Goal: Find contact information: Find contact information

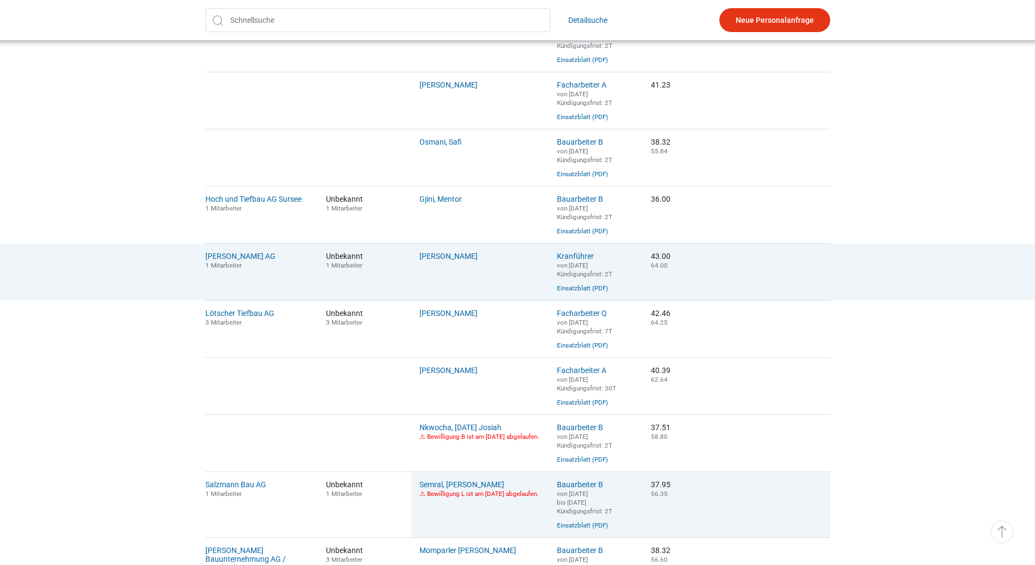
scroll to position [489, 0]
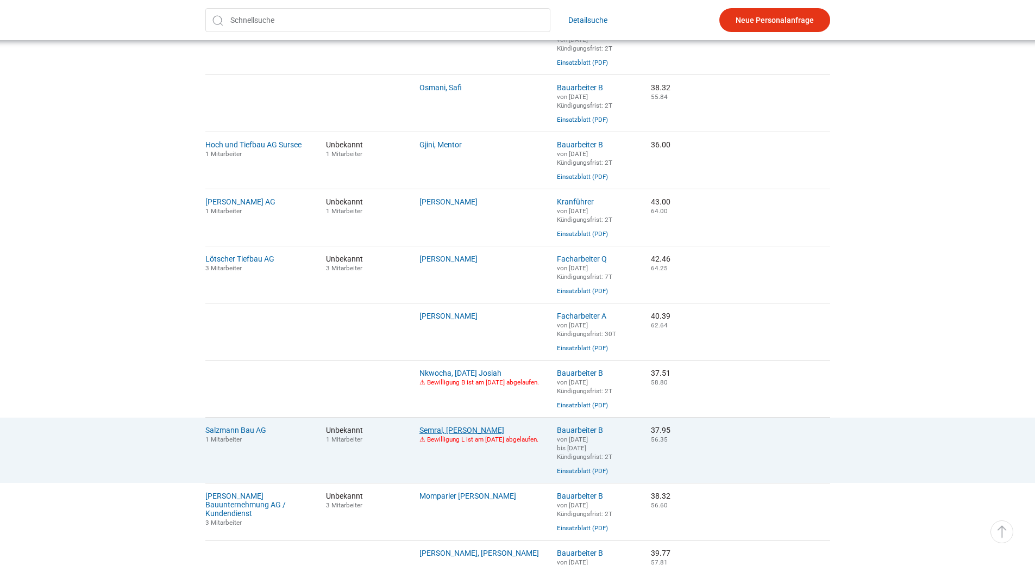
click at [449, 434] on link "Semral, [PERSON_NAME]" at bounding box center [462, 429] width 85 height 9
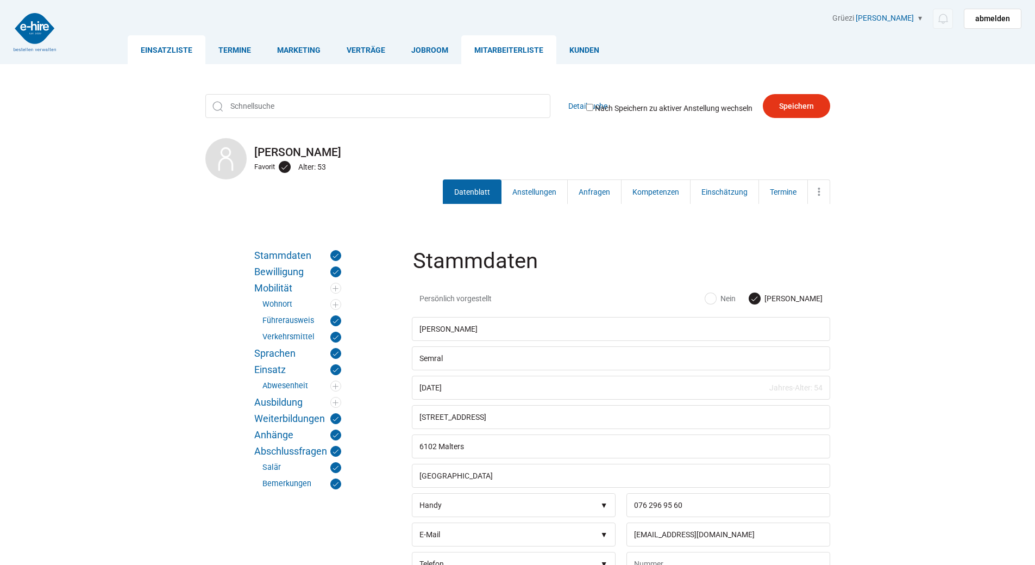
click at [166, 52] on link "Einsatzliste" at bounding box center [167, 49] width 78 height 29
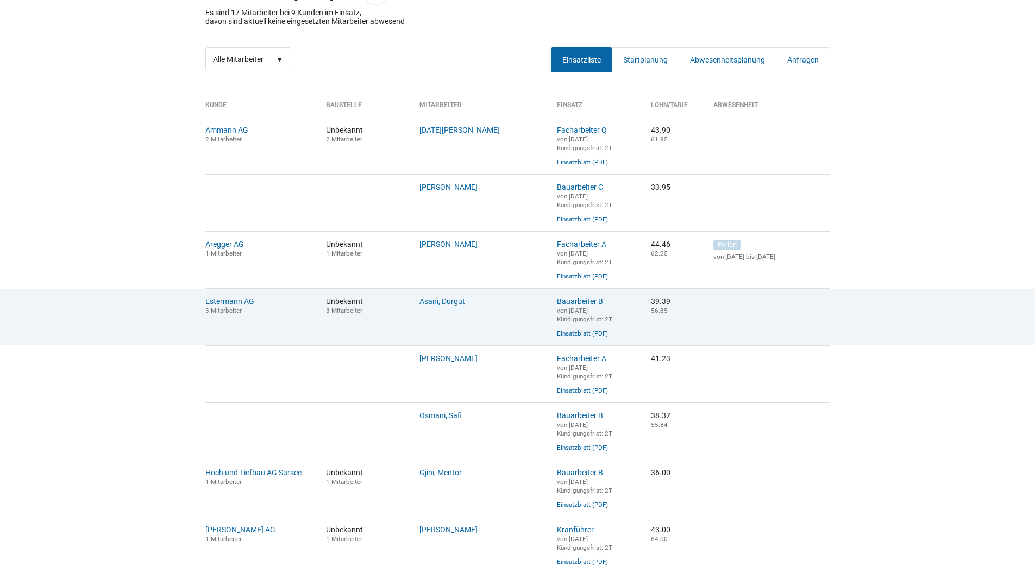
scroll to position [217, 0]
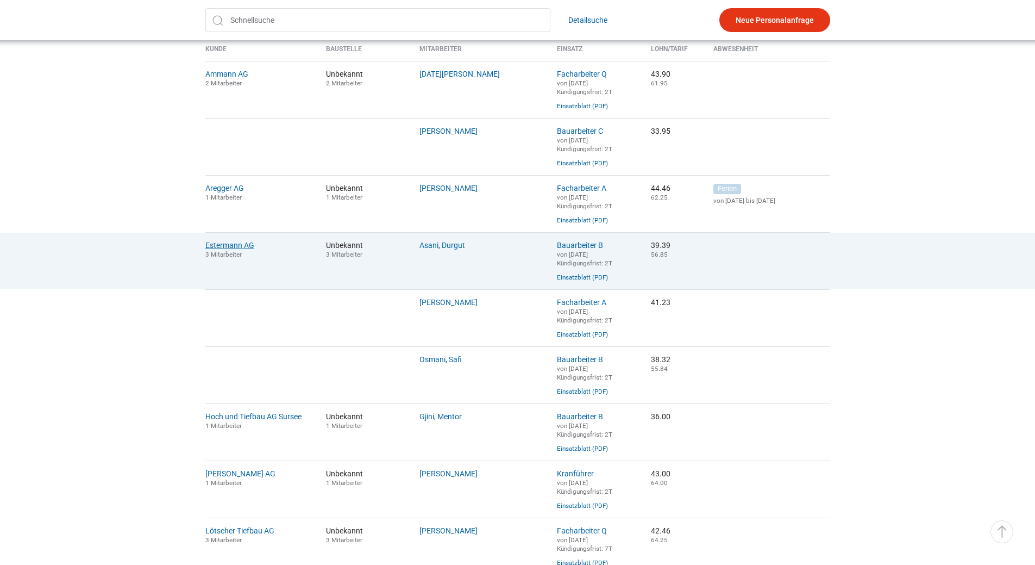
click at [229, 248] on link "Estermann AG" at bounding box center [229, 245] width 49 height 9
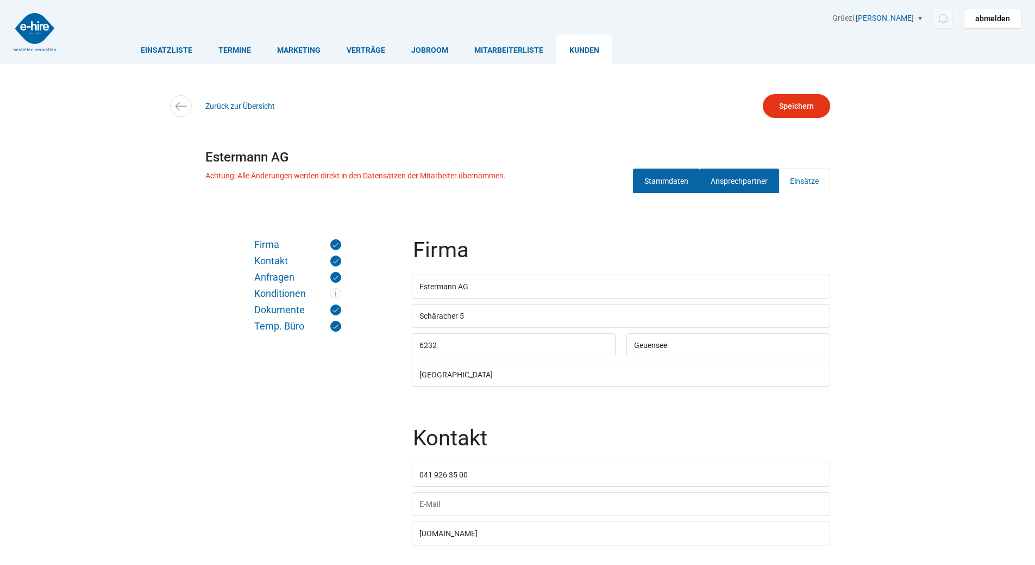
click at [726, 173] on link "Ansprechpartner" at bounding box center [739, 180] width 80 height 24
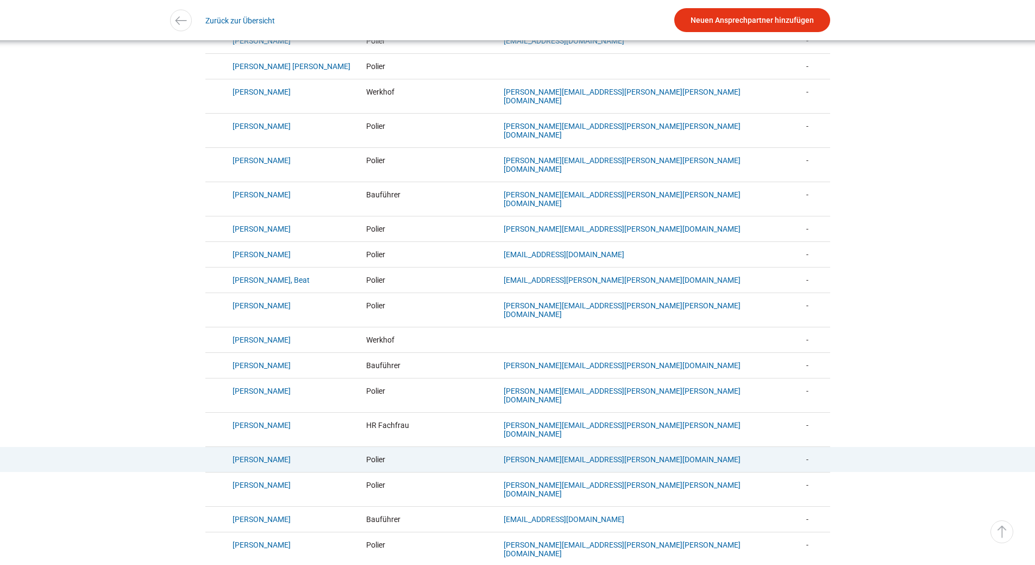
scroll to position [435, 0]
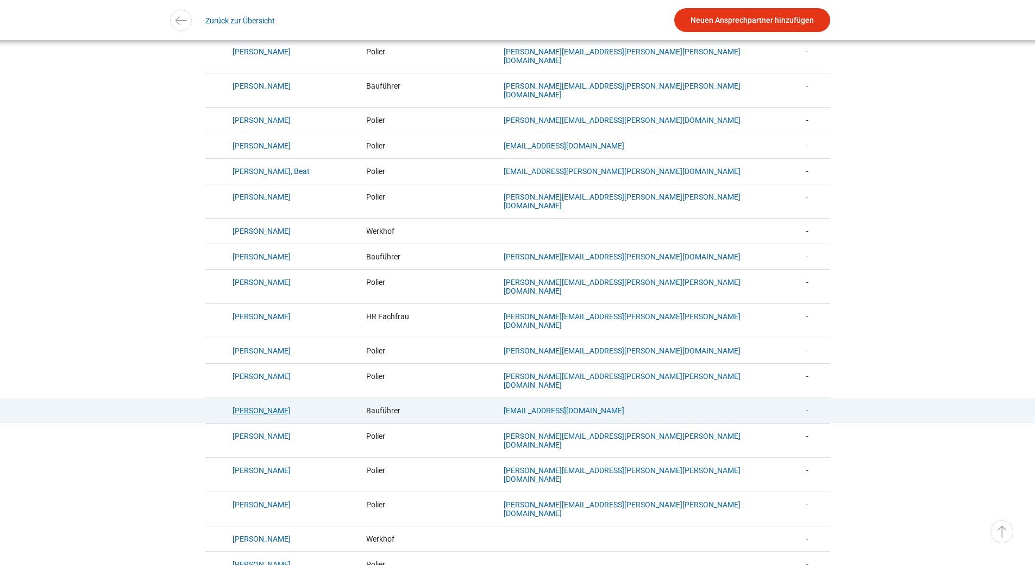
click at [260, 406] on link "Castelli, Dino" at bounding box center [262, 410] width 58 height 9
